Goal: Find specific page/section: Find specific page/section

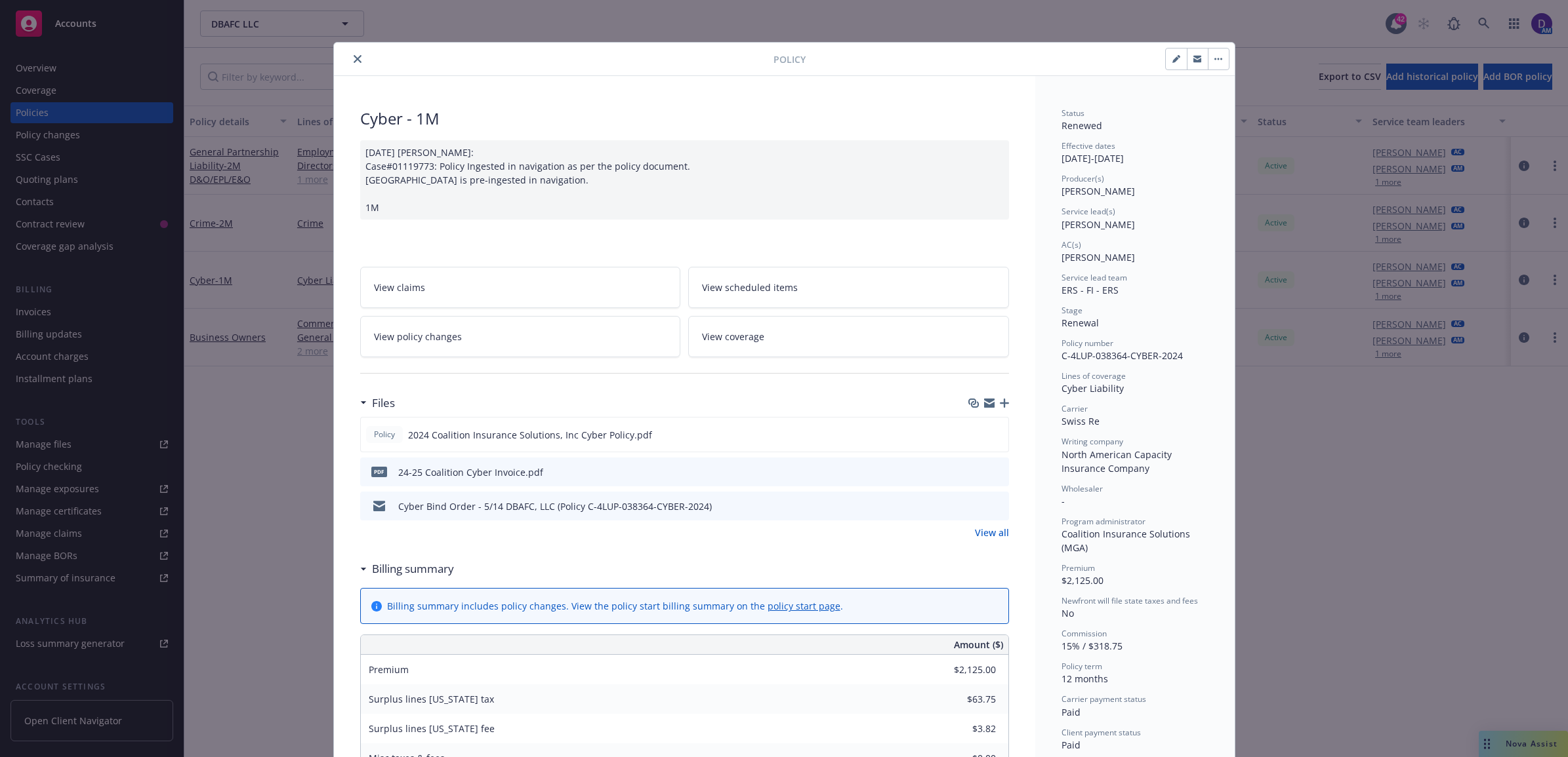
scroll to position [39, 0]
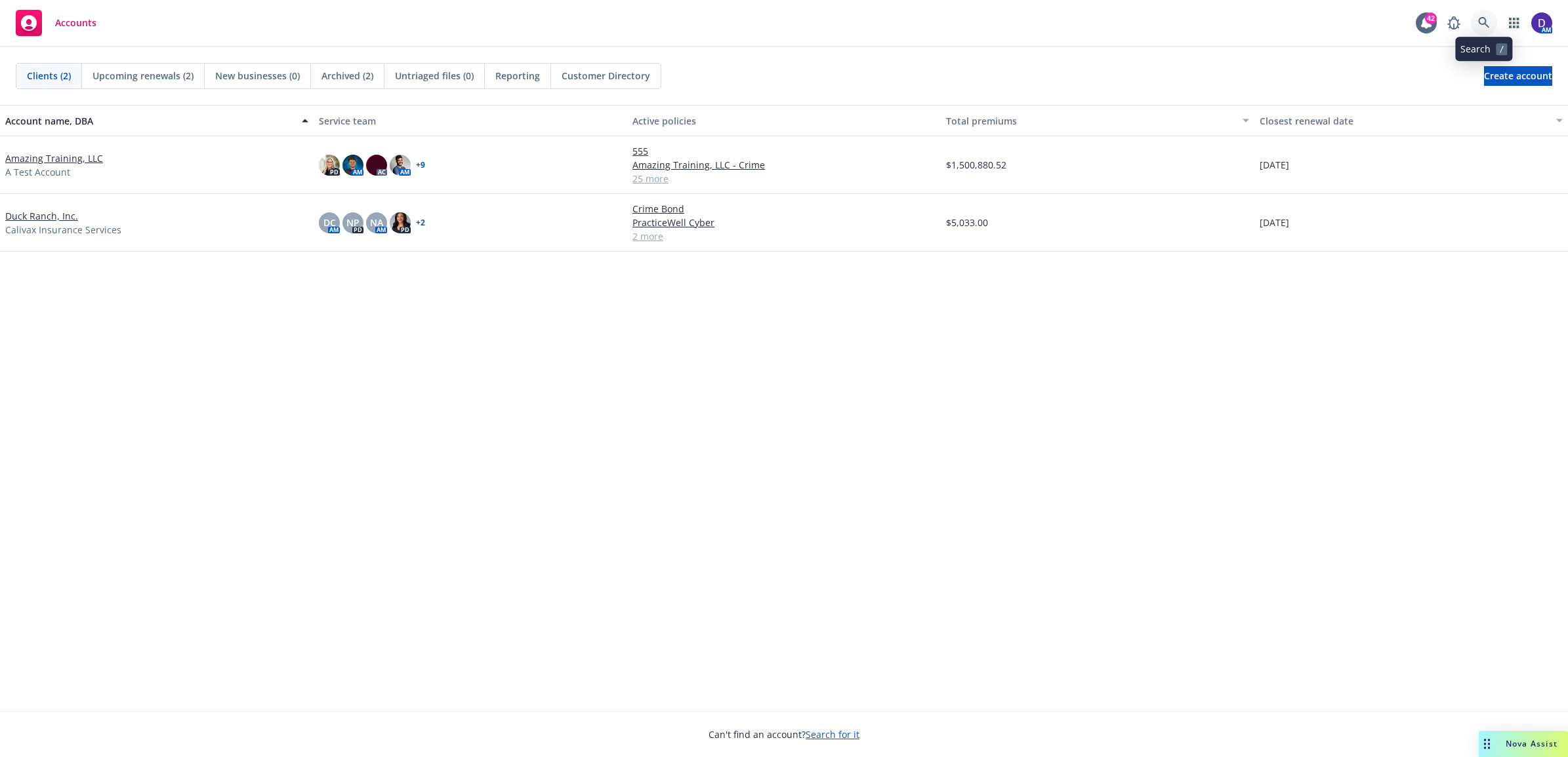
click at [1480, 21] on icon at bounding box center [1484, 23] width 12 height 12
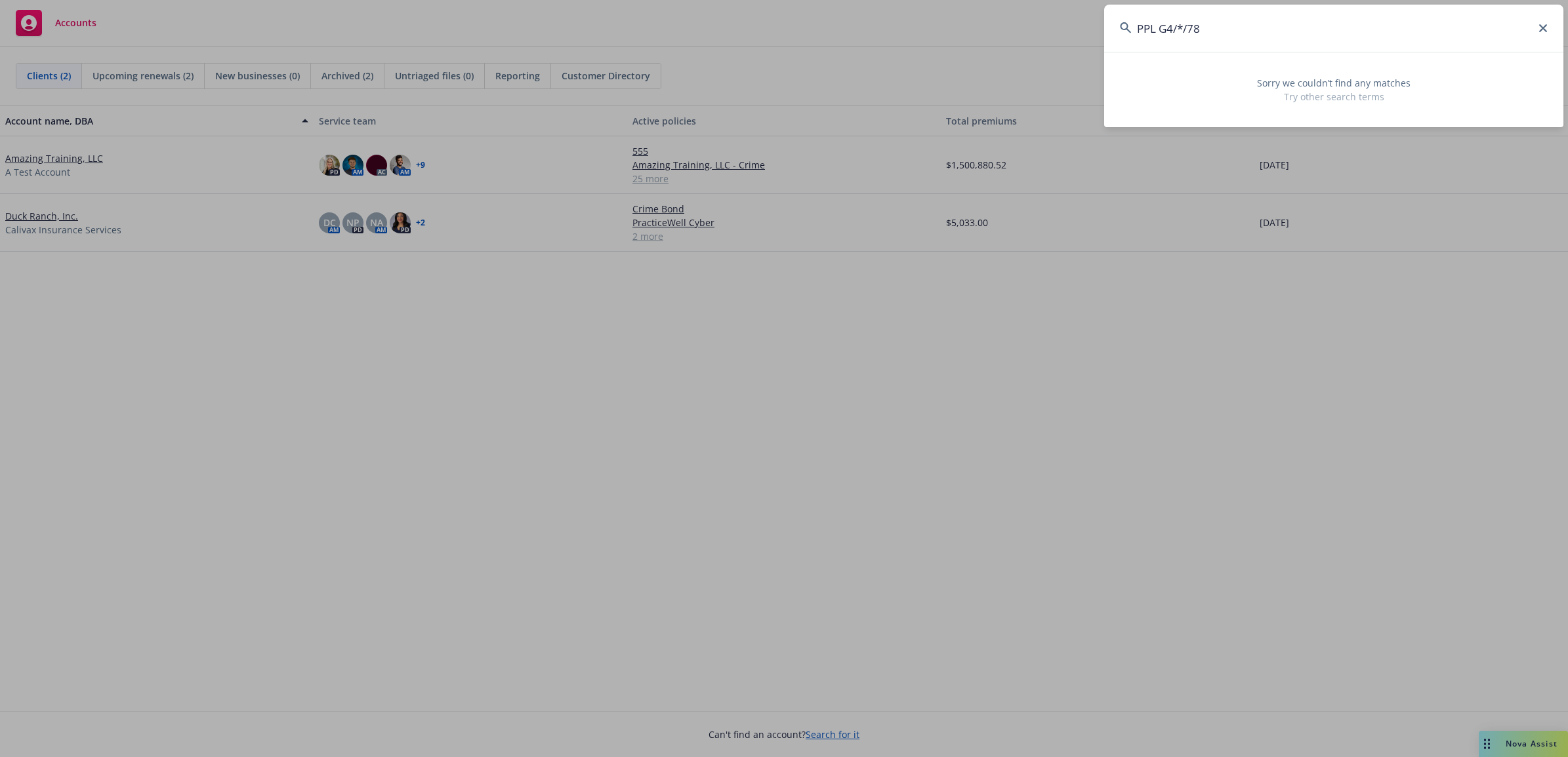
drag, startPoint x: 1460, startPoint y: 44, endPoint x: 1161, endPoint y: 16, distance: 300.3
click at [1161, 16] on input "PPL G4/*/78" at bounding box center [1334, 27] width 459 height 47
click at [1180, 26] on input "PPL G" at bounding box center [1334, 27] width 459 height 47
click at [1239, 35] on input "5PPL G" at bounding box center [1334, 27] width 459 height 47
drag, startPoint x: 1140, startPoint y: 25, endPoint x: 1160, endPoint y: 9, distance: 25.6
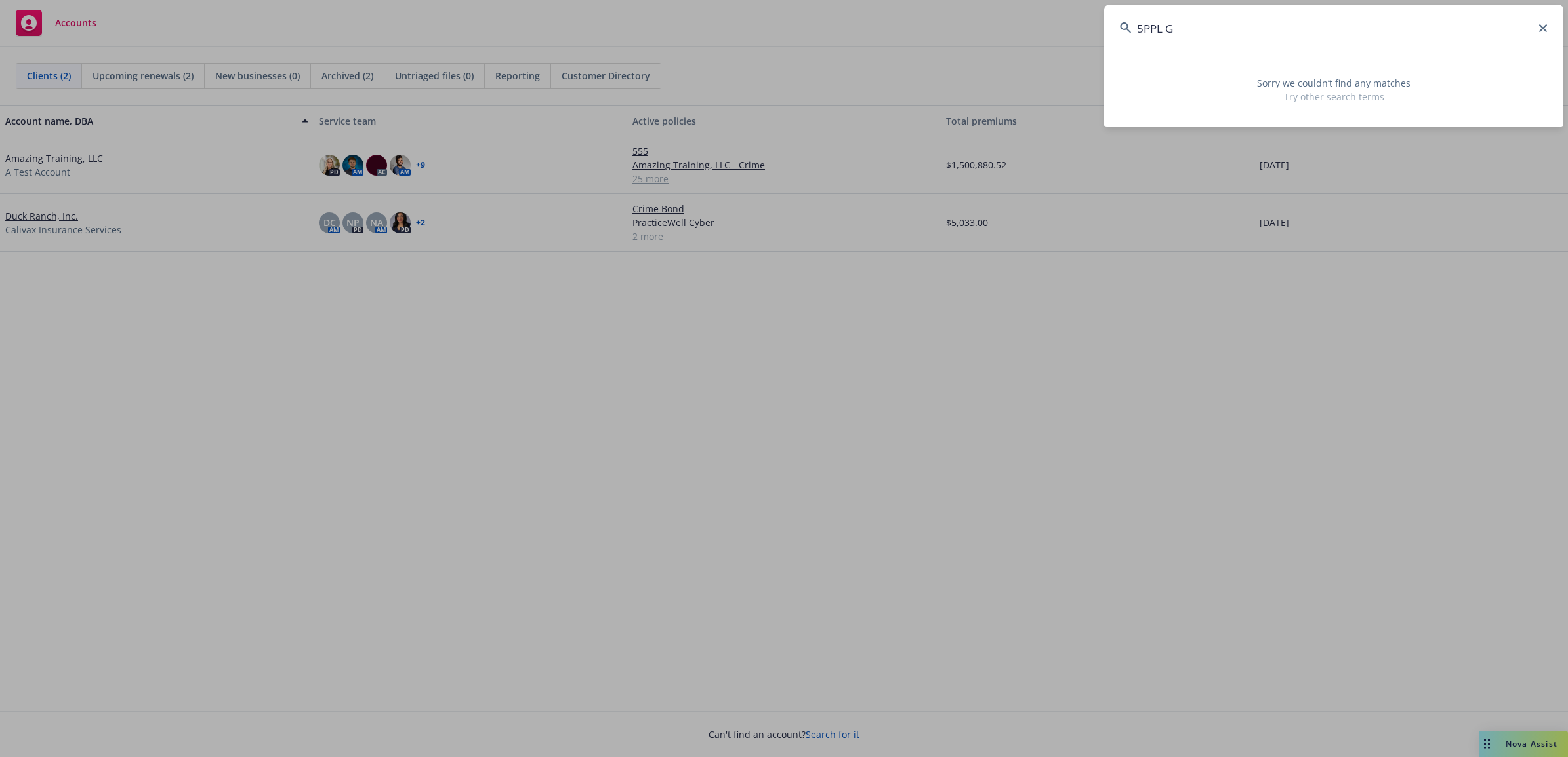
click at [1143, 25] on input "5PPL G" at bounding box center [1334, 27] width 459 height 47
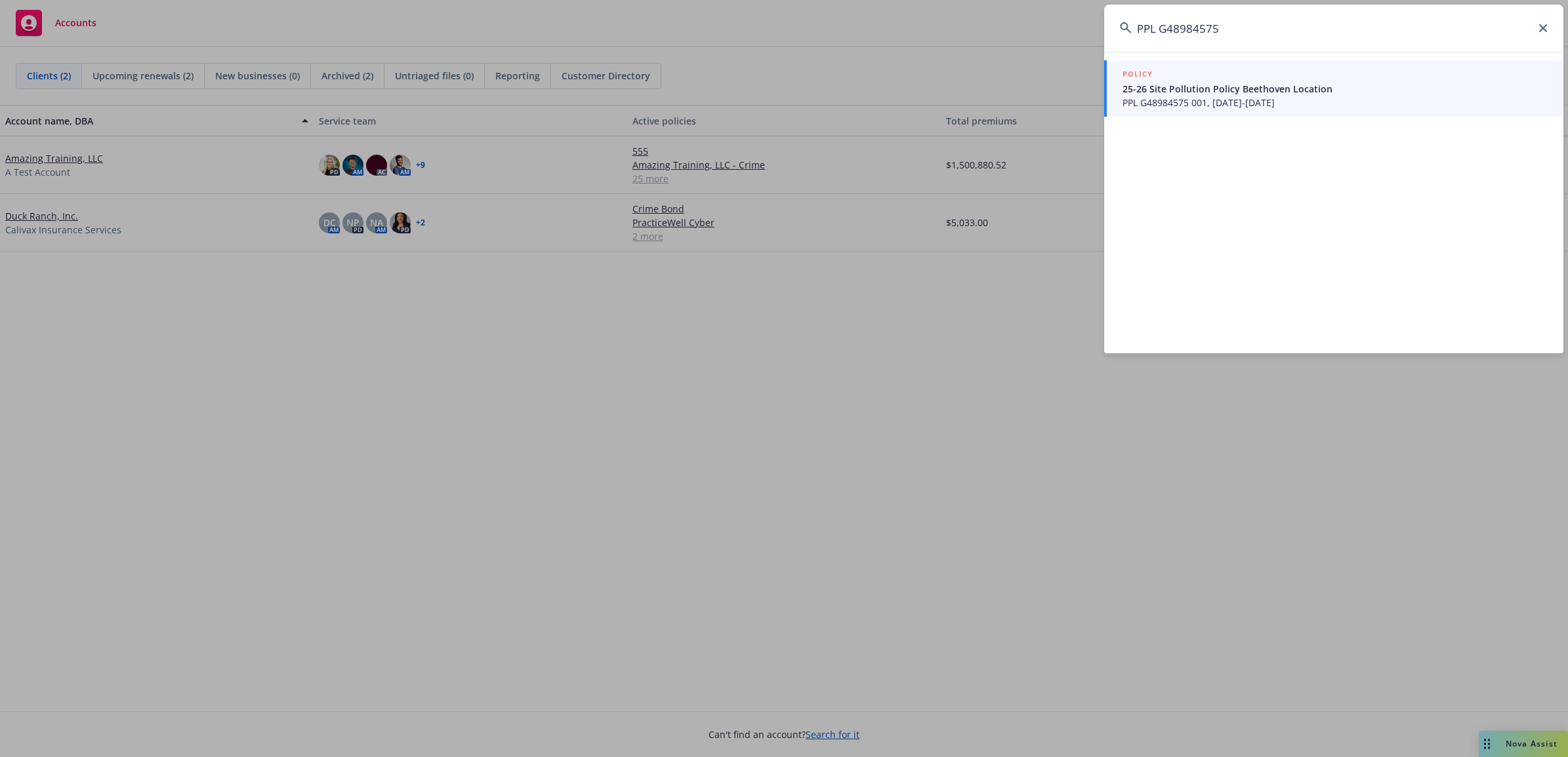
type input "PPL G48984575"
click at [1238, 103] on span "PPL G48984575 001, [DATE]-[DATE]" at bounding box center [1335, 103] width 425 height 14
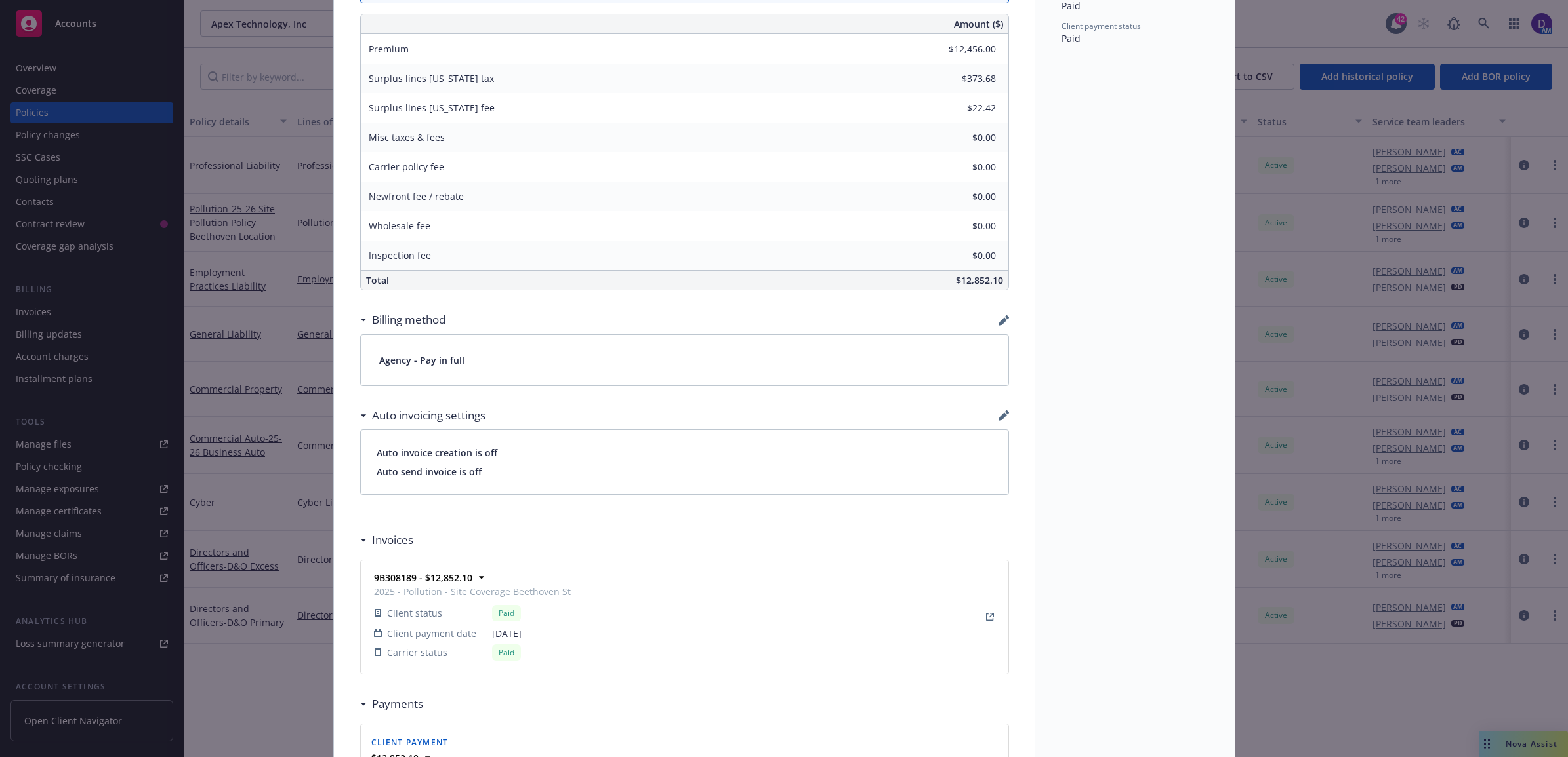
scroll to position [819, 0]
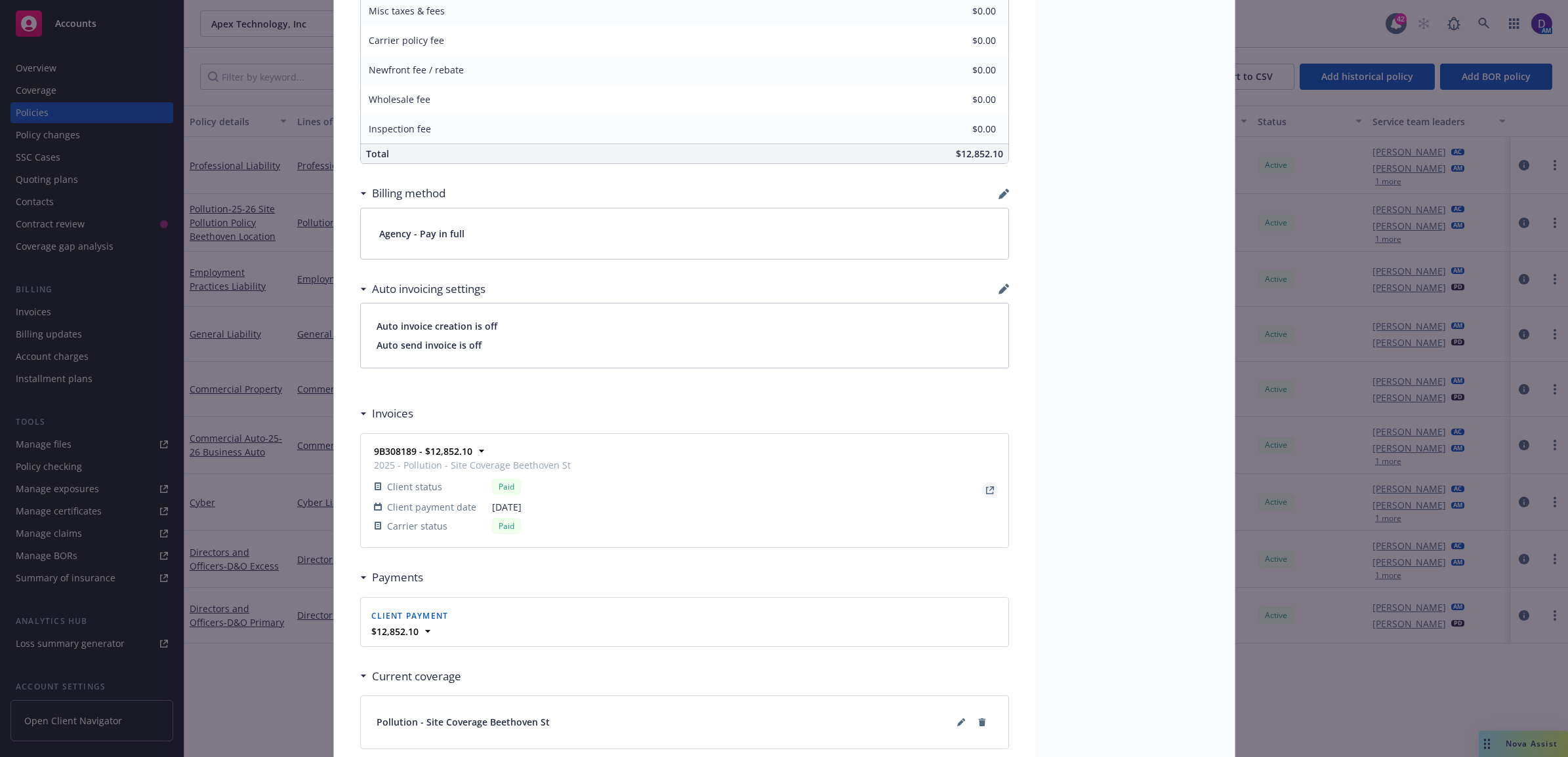
click at [986, 490] on icon "View Invoice" at bounding box center [989, 490] width 8 height 8
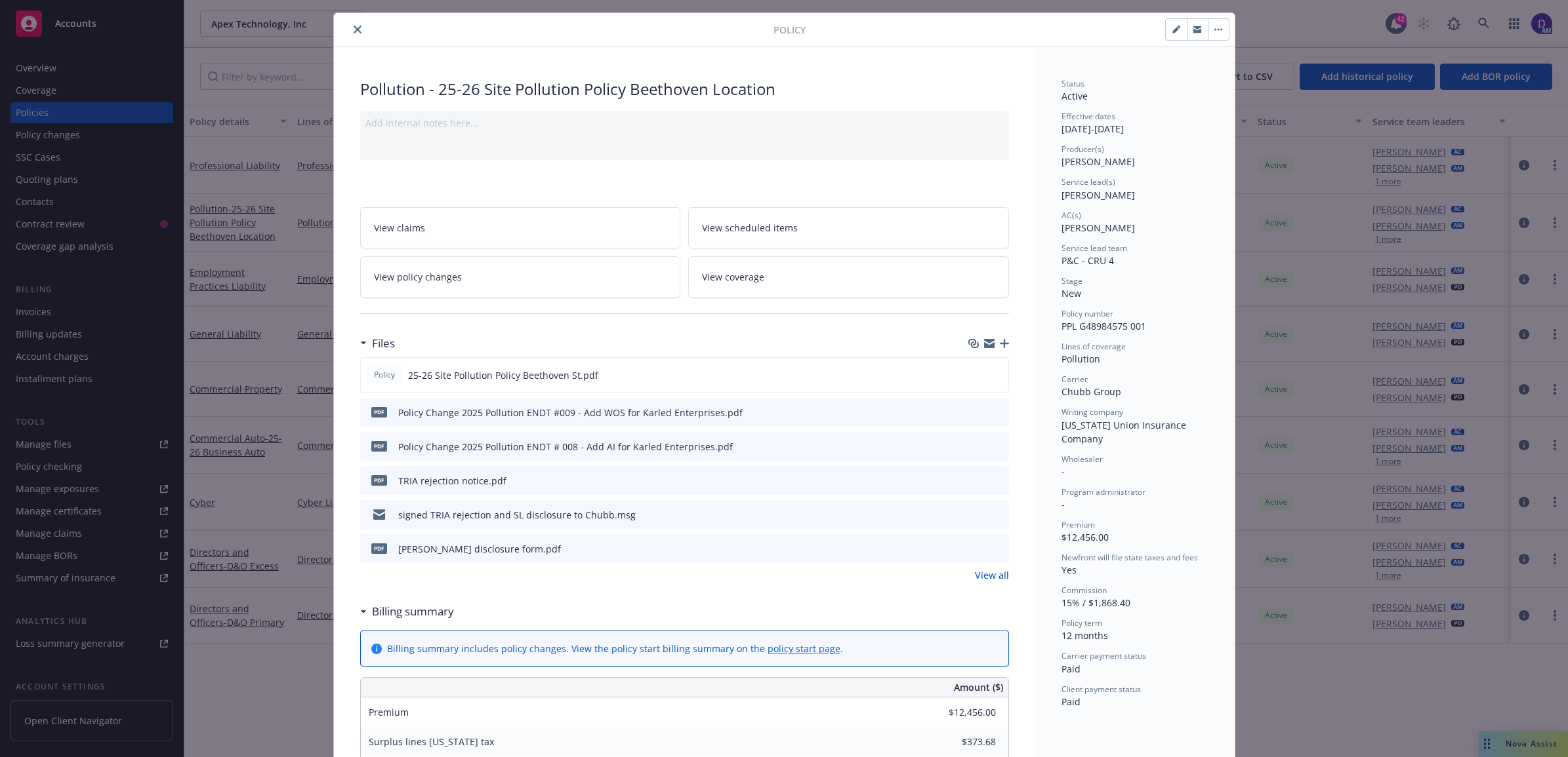
scroll to position [0, 0]
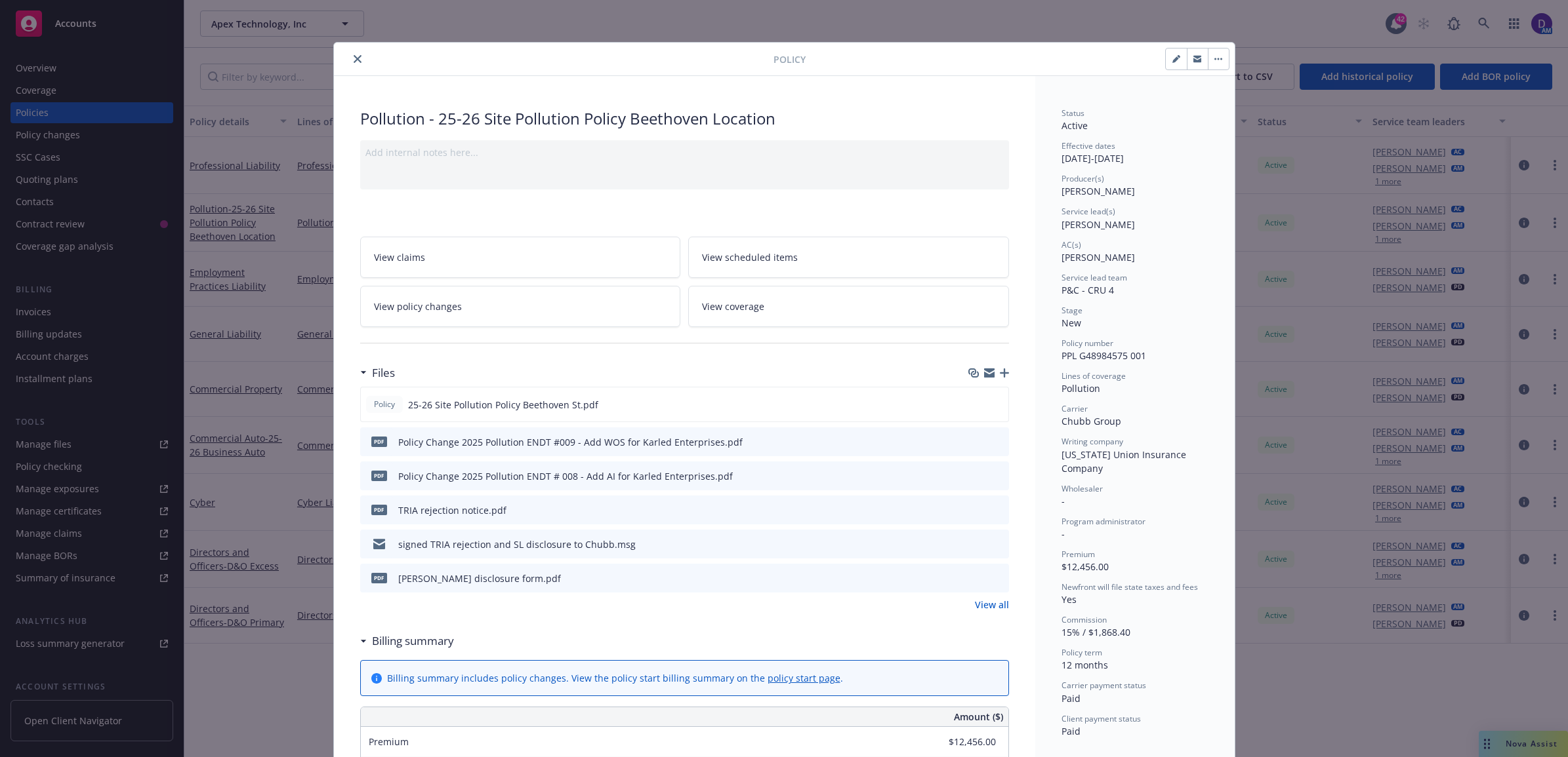
click at [354, 61] on icon "close" at bounding box center [357, 58] width 8 height 8
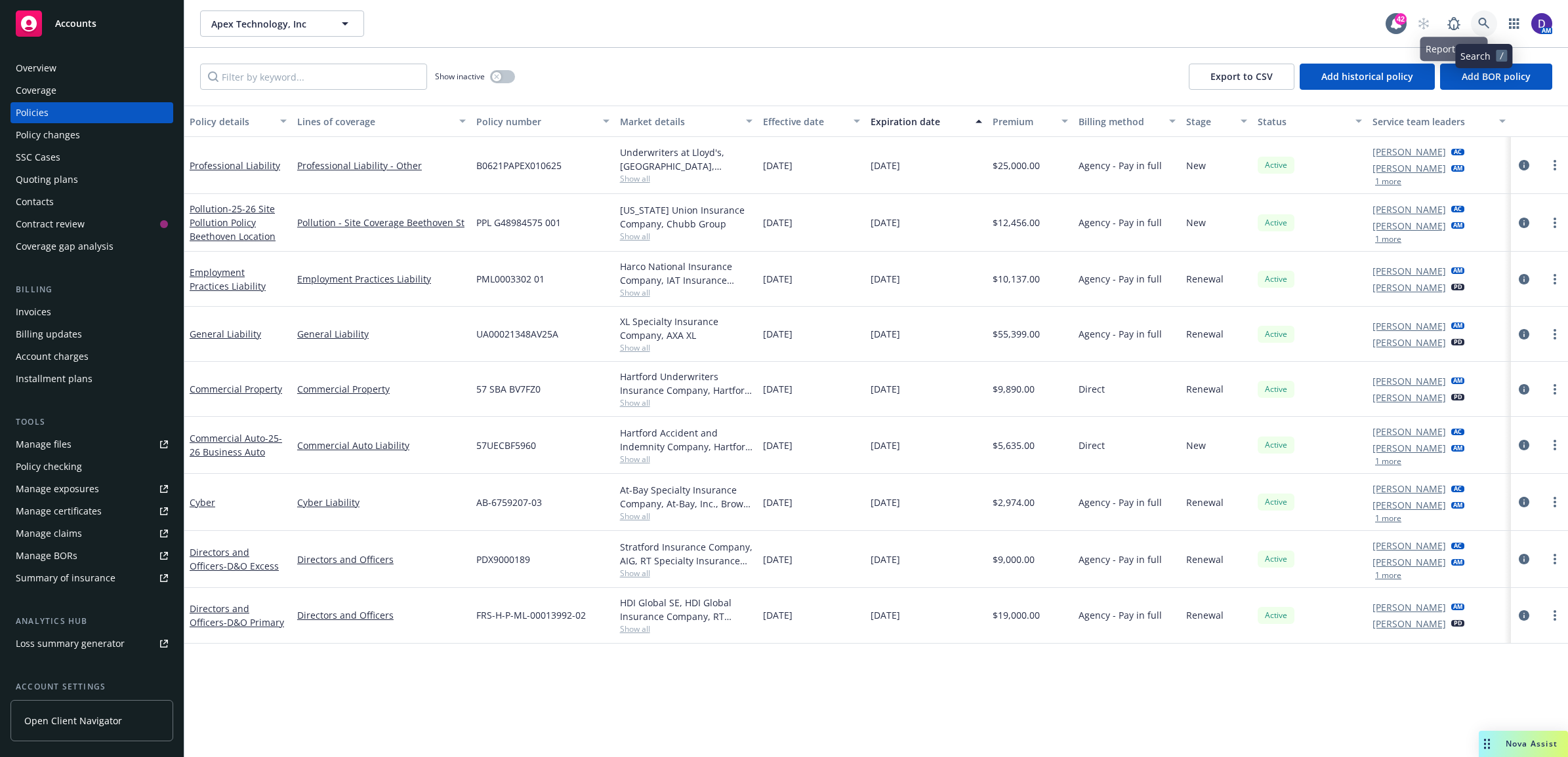
click at [1481, 23] on icon at bounding box center [1484, 24] width 12 height 12
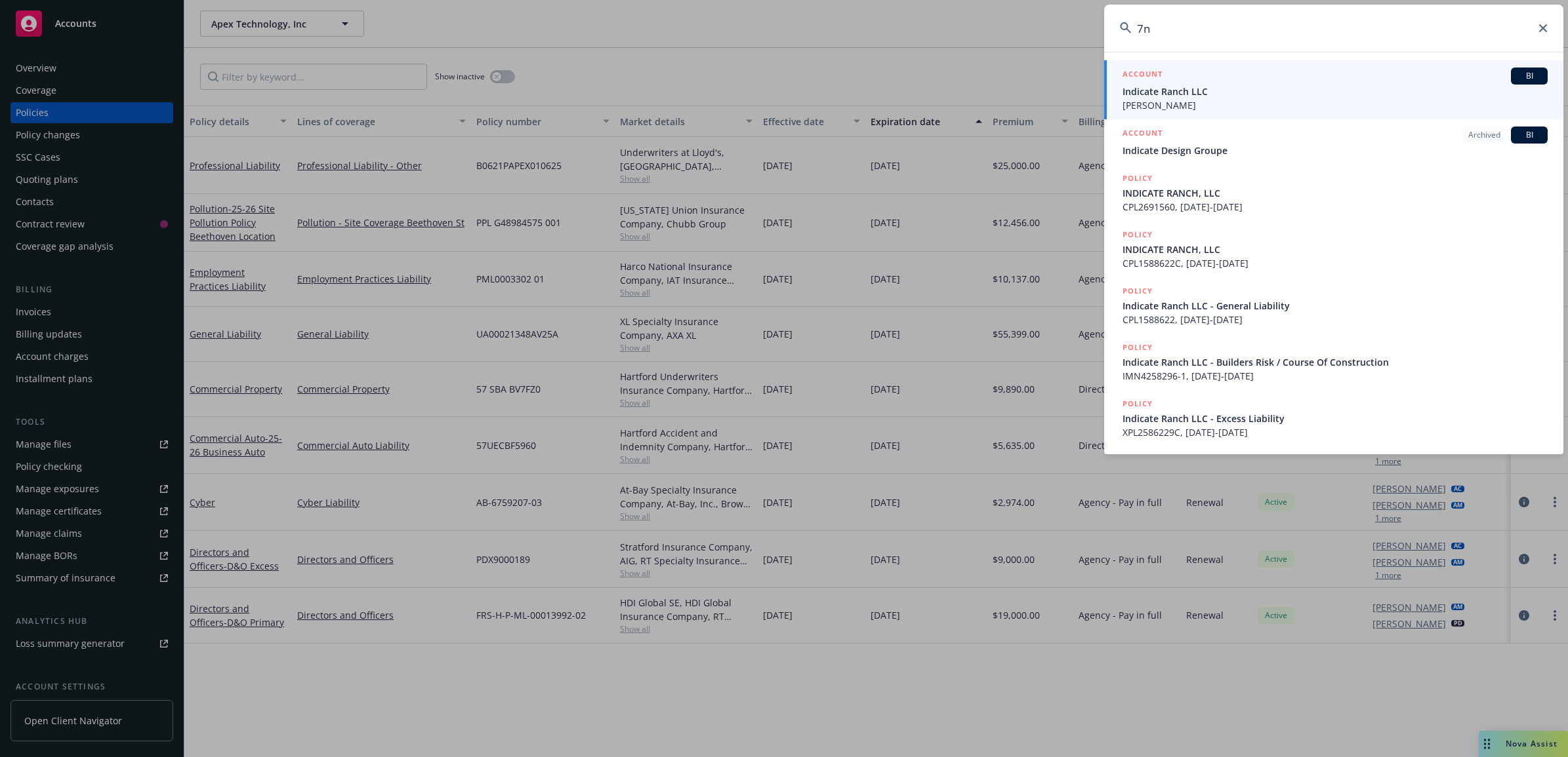
type input "7"
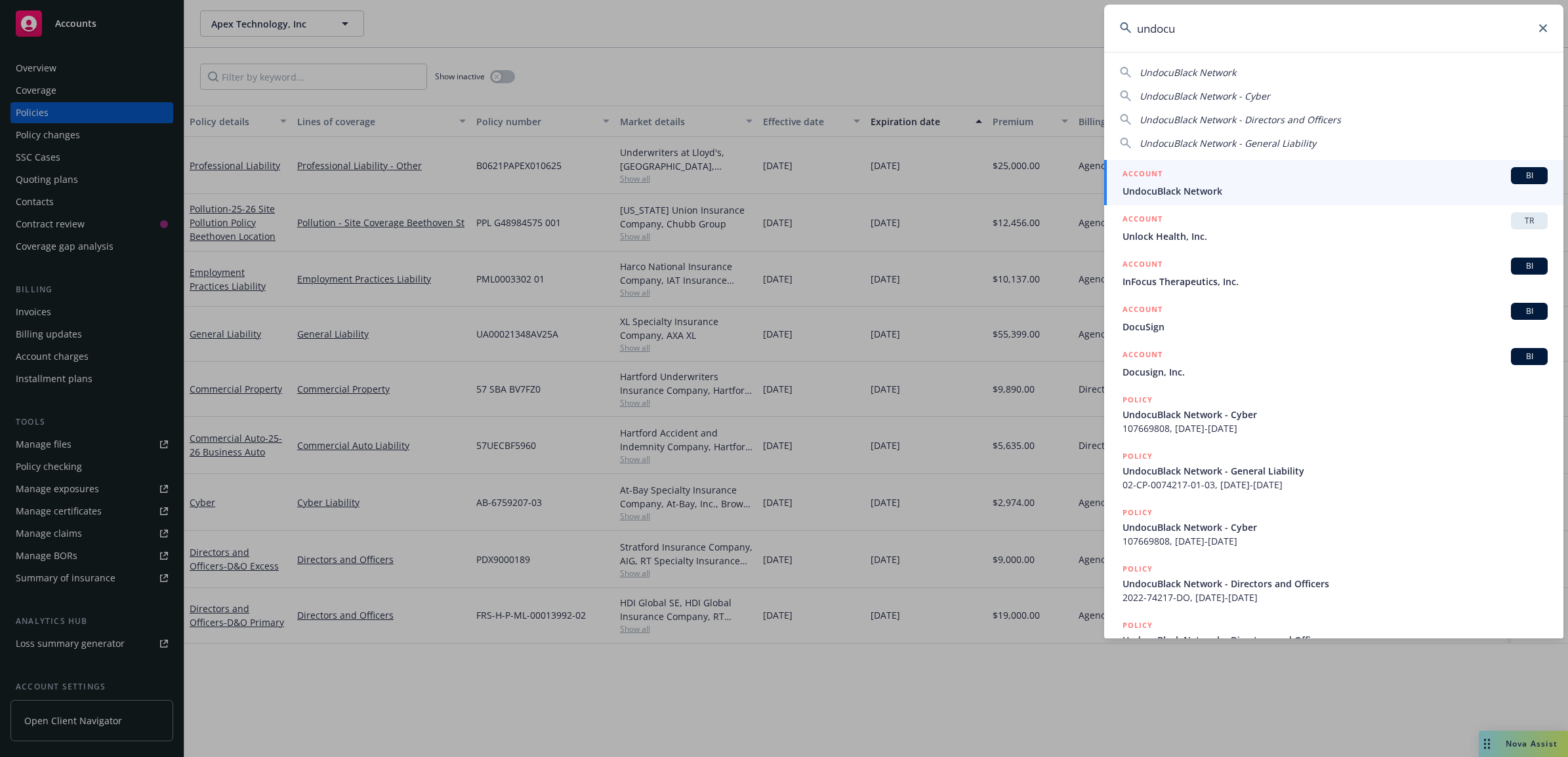
type input "undocu"
click at [1255, 168] on div "ACCOUNT BI" at bounding box center [1335, 176] width 425 height 17
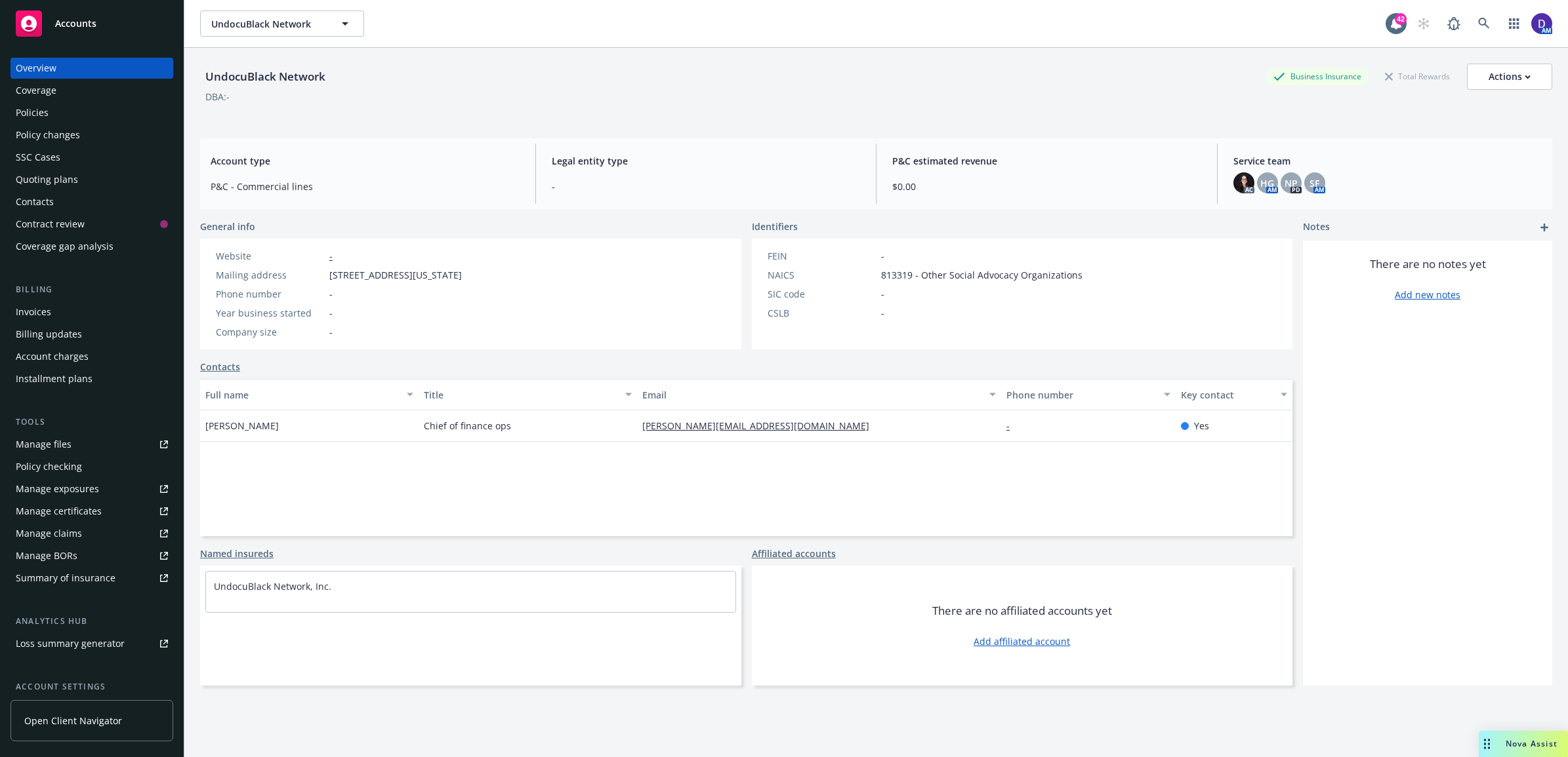
click at [17, 110] on div "Policies" at bounding box center [32, 113] width 32 height 21
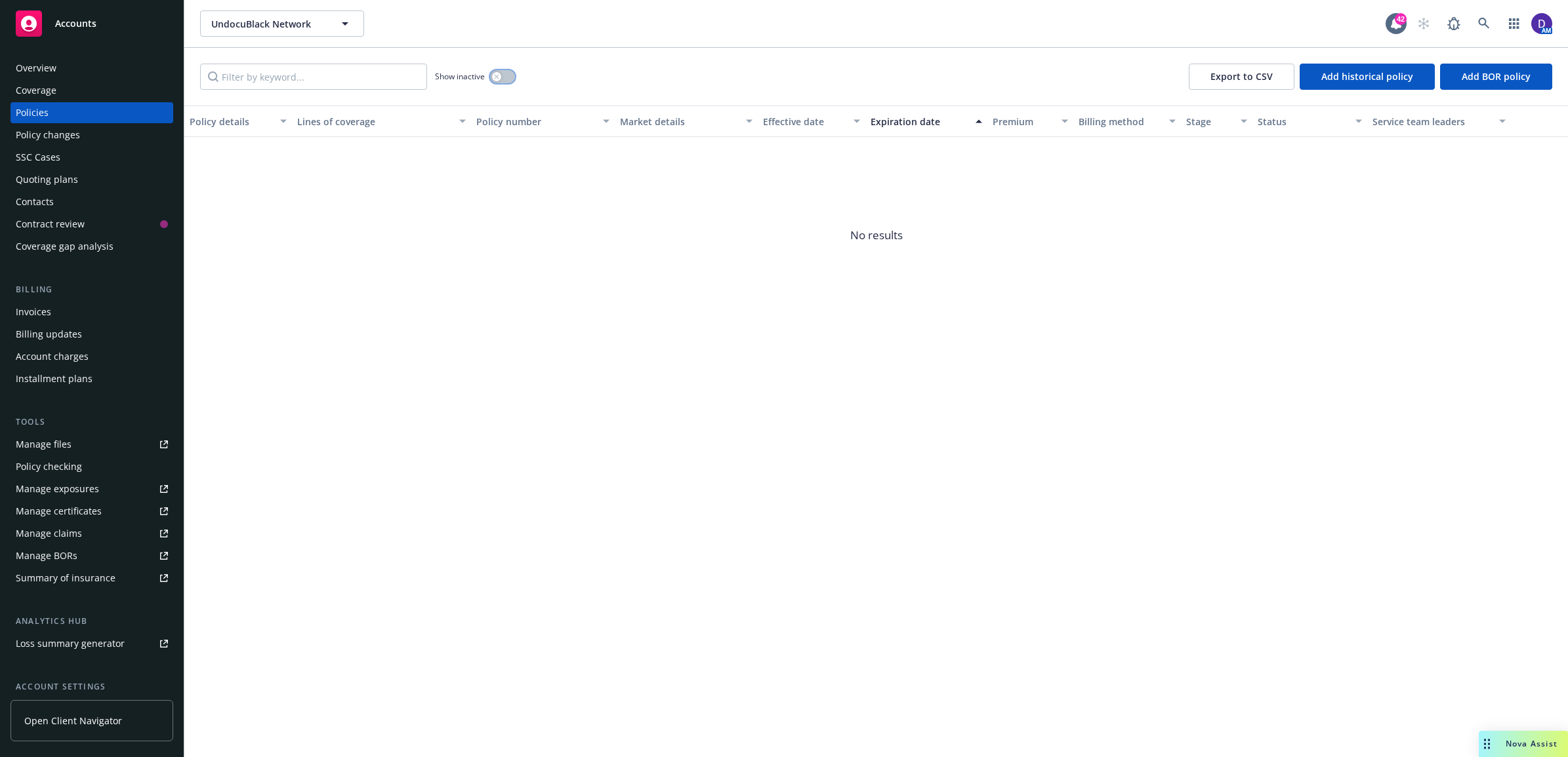
click at [503, 73] on button "button" at bounding box center [502, 76] width 25 height 13
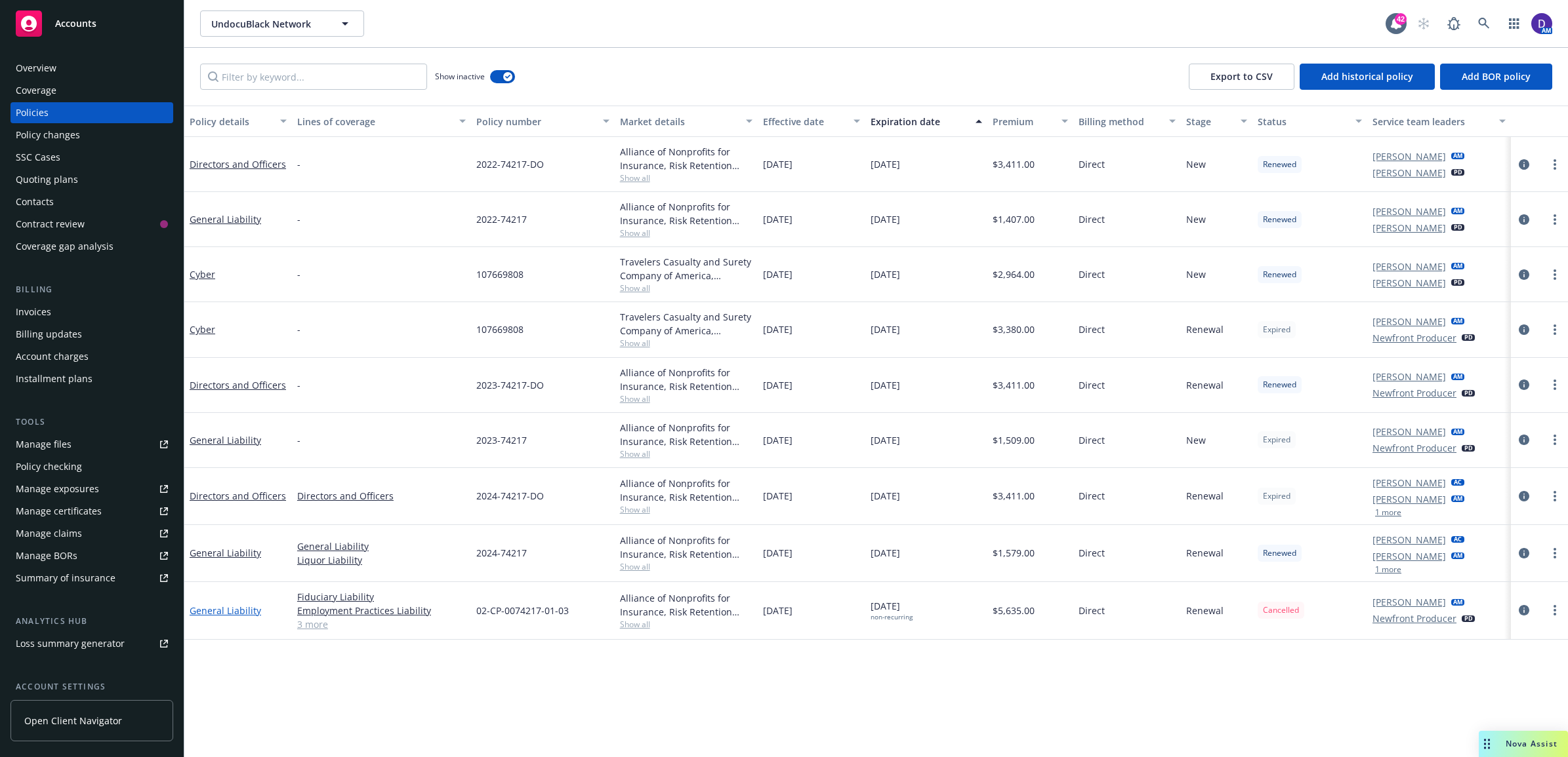
click at [233, 614] on link "General Liability" at bounding box center [226, 611] width 72 height 13
